Goal: Task Accomplishment & Management: Use online tool/utility

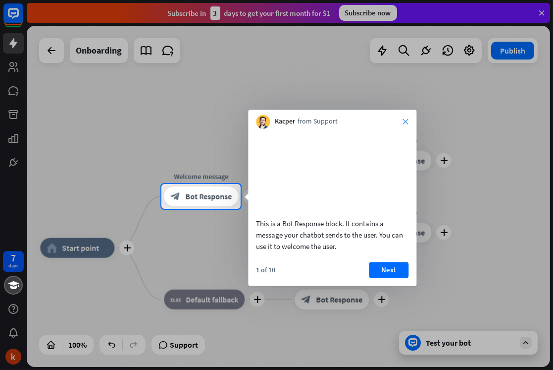
click at [405, 119] on icon "close" at bounding box center [406, 121] width 6 height 6
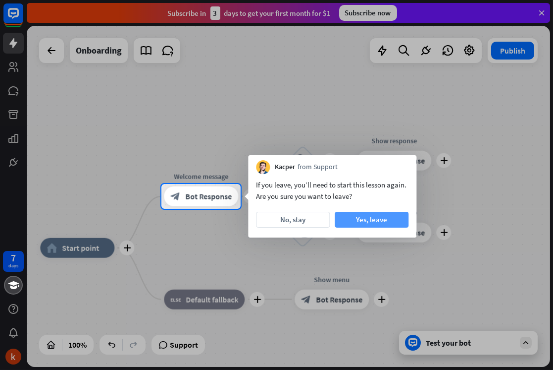
click at [345, 217] on button "Yes, leave" at bounding box center [372, 220] width 74 height 16
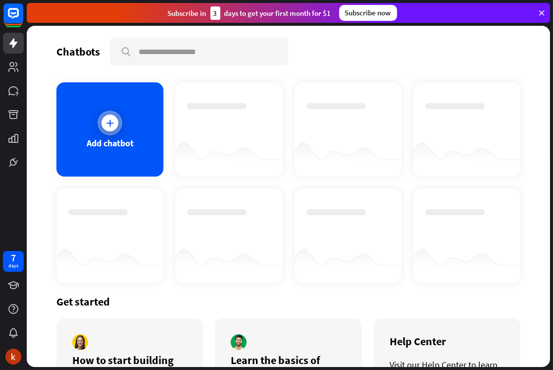
click at [112, 125] on icon at bounding box center [110, 123] width 10 height 10
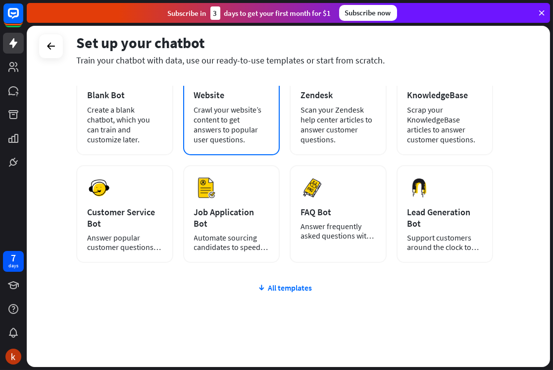
scroll to position [89, 0]
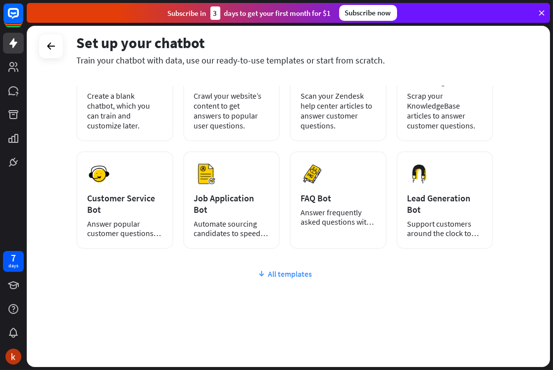
click at [282, 272] on div "All templates" at bounding box center [284, 273] width 417 height 10
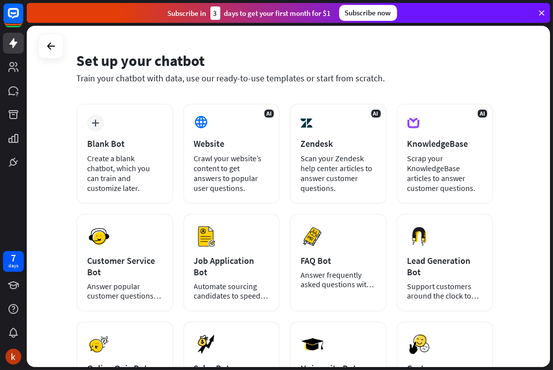
scroll to position [0, 0]
